Goal: Information Seeking & Learning: Learn about a topic

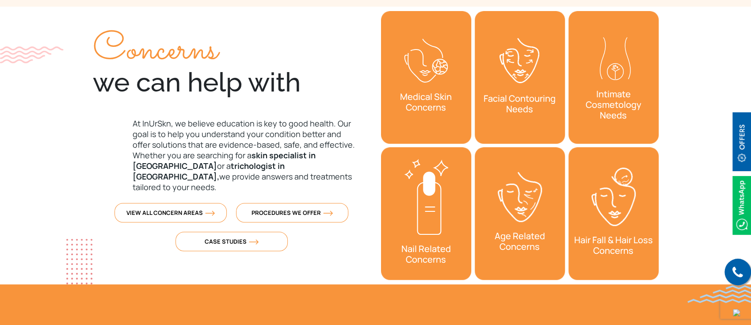
scroll to position [313, 0]
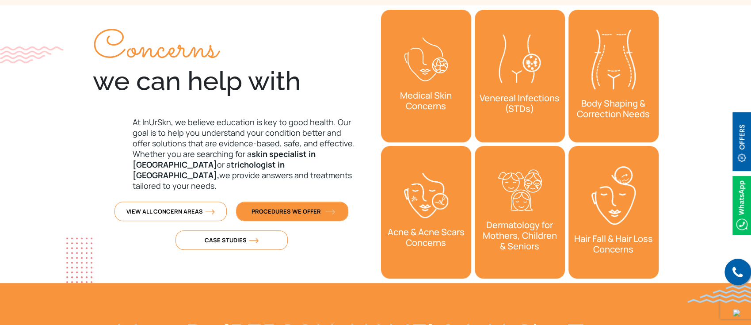
click at [290, 207] on span "Procedures We Offer" at bounding box center [292, 211] width 81 height 8
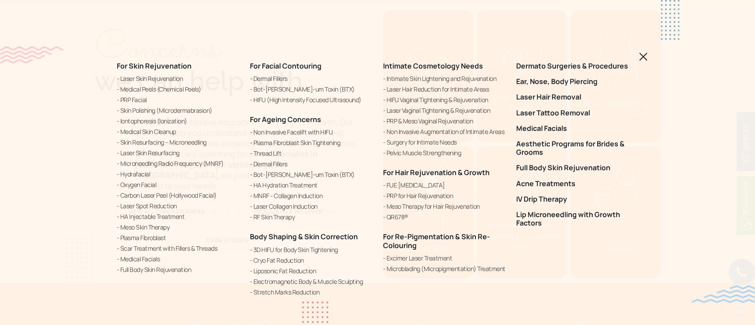
click at [643, 58] on img at bounding box center [643, 57] width 8 height 8
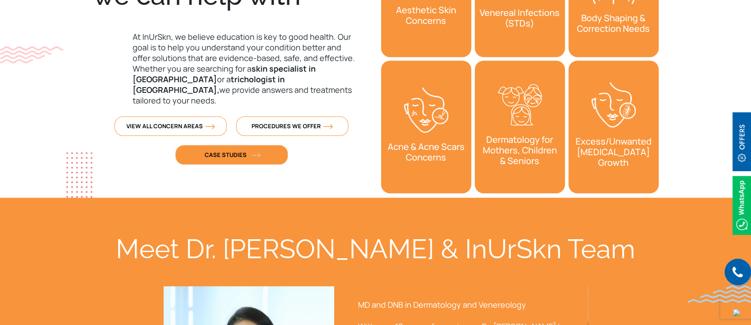
scroll to position [399, 0]
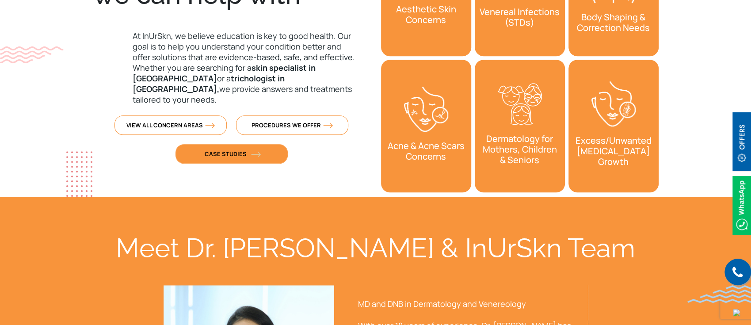
click at [222, 150] on span "Case Studies" at bounding box center [232, 154] width 54 height 8
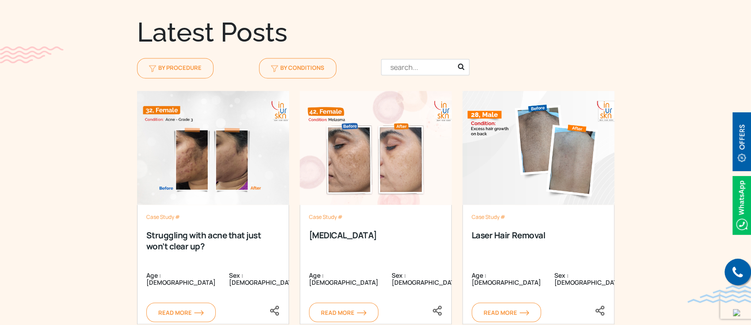
scroll to position [929, 0]
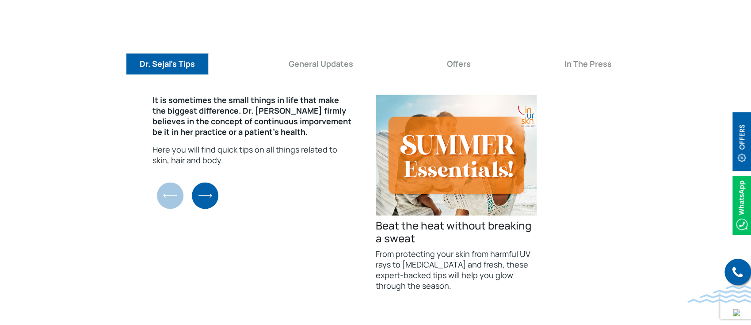
scroll to position [3173, 0]
click at [450, 53] on button "Offers" at bounding box center [458, 64] width 51 height 22
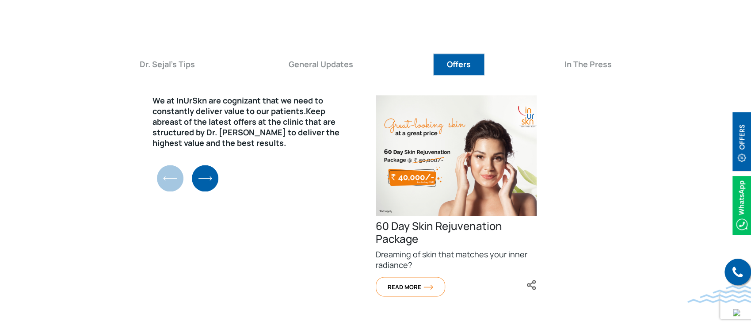
click at [209, 165] on img "Next slide" at bounding box center [205, 178] width 27 height 27
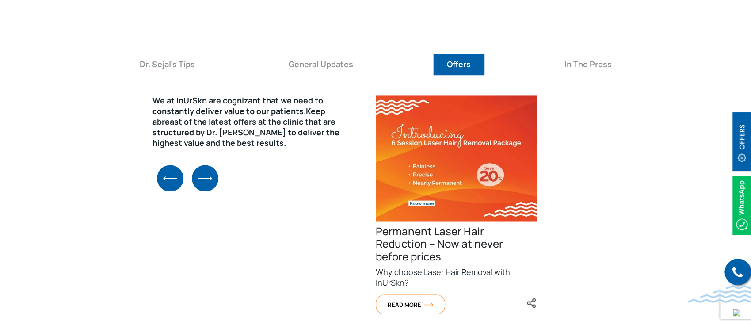
click at [209, 165] on img "Next slide" at bounding box center [205, 178] width 27 height 27
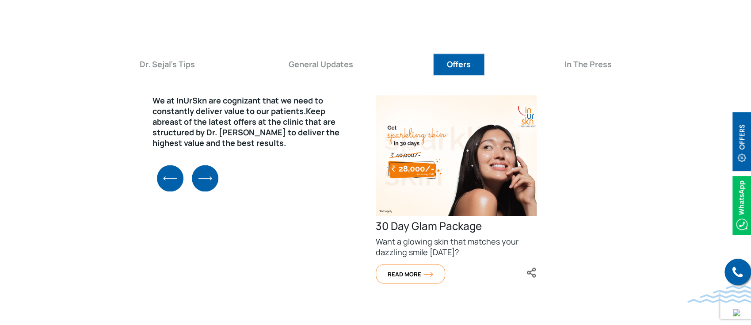
click at [209, 165] on img "Next slide" at bounding box center [205, 178] width 27 height 27
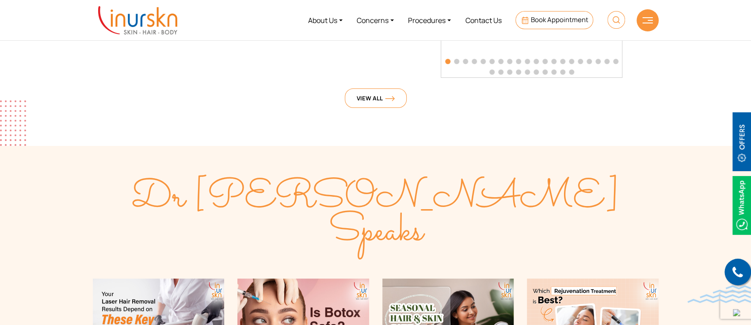
scroll to position [2161, 0]
